Goal: Complete application form

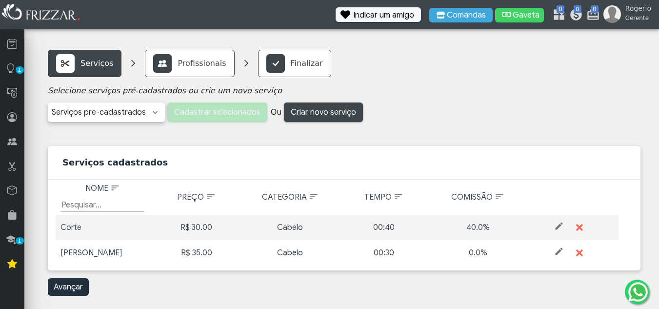
click at [479, 249] on div "0.0%" at bounding box center [478, 253] width 84 height 12
click at [559, 249] on span at bounding box center [559, 251] width 10 height 10
click at [471, 255] on input "0.0" at bounding box center [478, 253] width 84 height 14
type input "0.040"
click at [93, 284] on div "Avançar" at bounding box center [344, 287] width 592 height 18
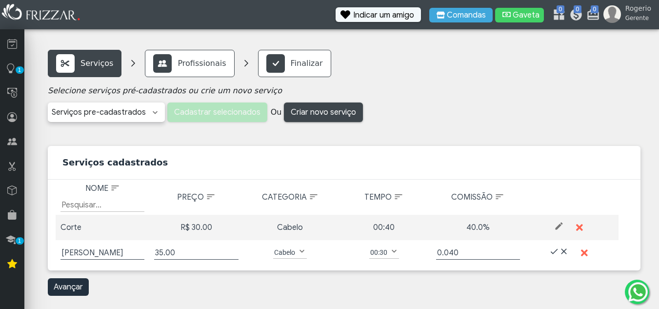
click at [59, 284] on link "Avançar" at bounding box center [68, 287] width 41 height 18
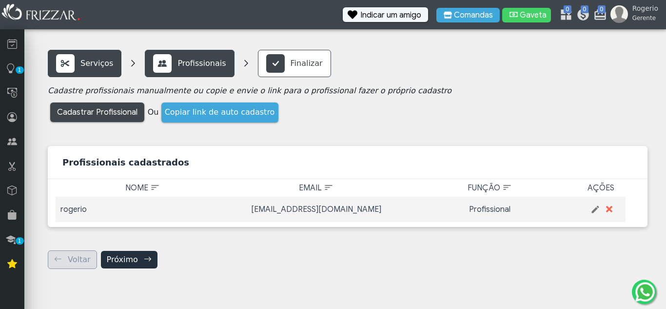
click at [124, 260] on link "Próximo" at bounding box center [129, 260] width 57 height 18
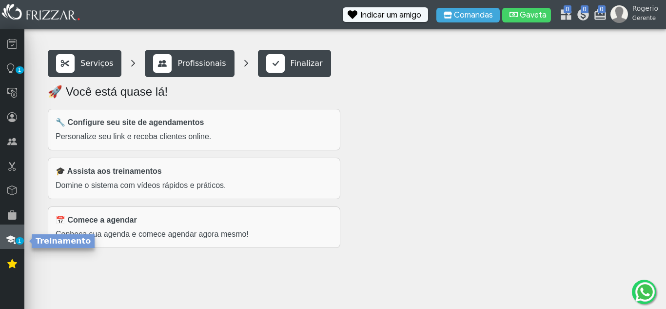
click at [17, 242] on span "1" at bounding box center [20, 240] width 8 height 7
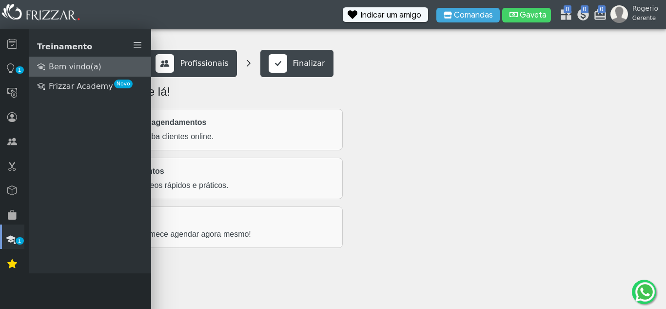
click at [78, 71] on span "Bem vindo(a)" at bounding box center [75, 67] width 53 height 12
